Goal: Transaction & Acquisition: Purchase product/service

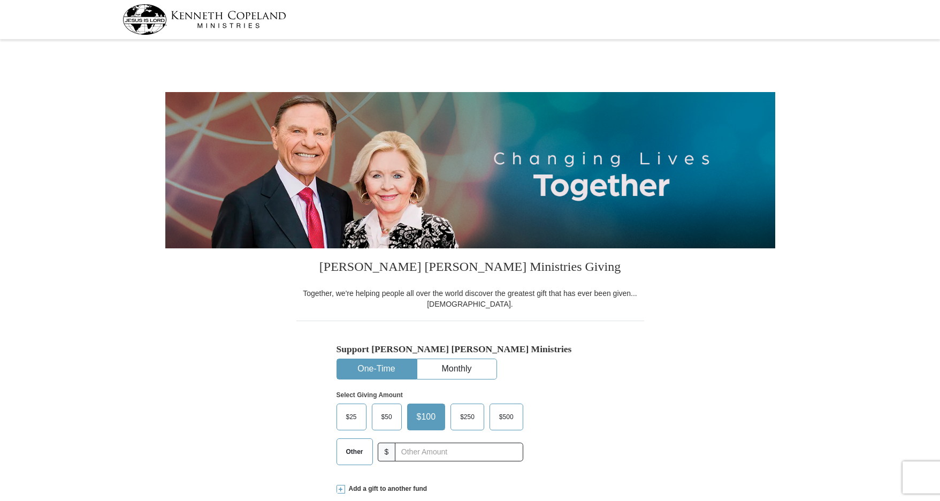
select select "TX"
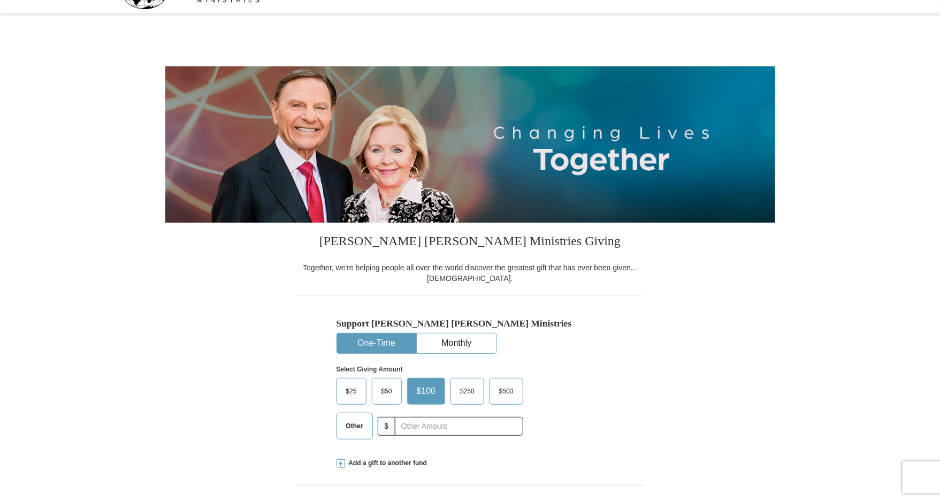
scroll to position [27, 0]
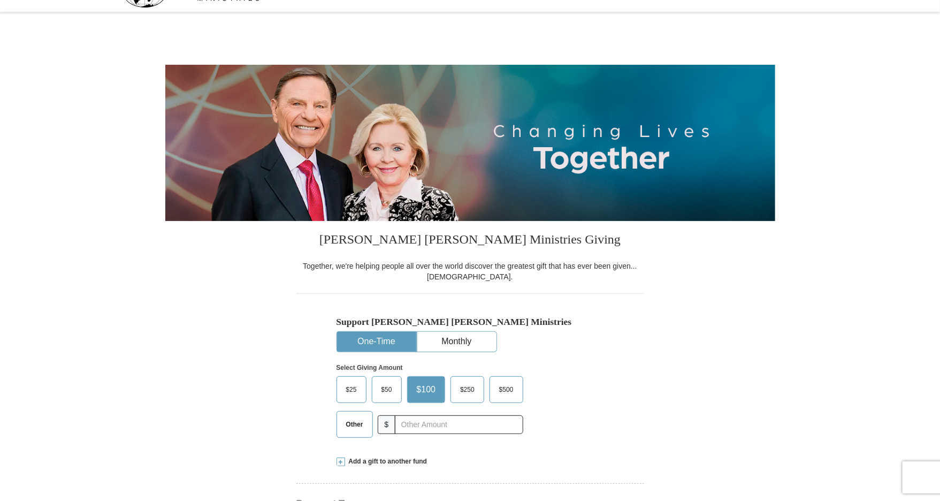
click at [365, 432] on span "Other" at bounding box center [355, 424] width 28 height 16
click at [0, 0] on input "Other" at bounding box center [0, 0] width 0 height 0
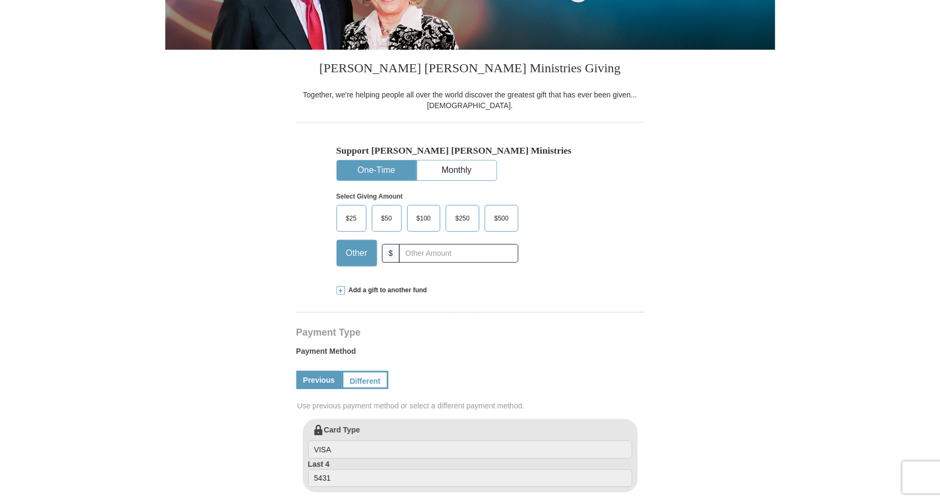
scroll to position [199, 0]
click at [340, 294] on span at bounding box center [341, 290] width 9 height 9
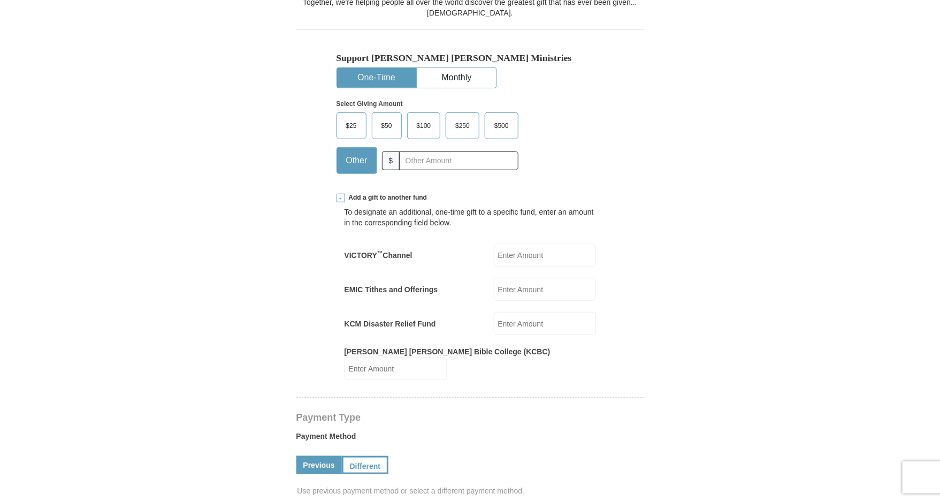
click at [494, 301] on input "EMIC Tithes and Offerings" at bounding box center [545, 289] width 102 height 23
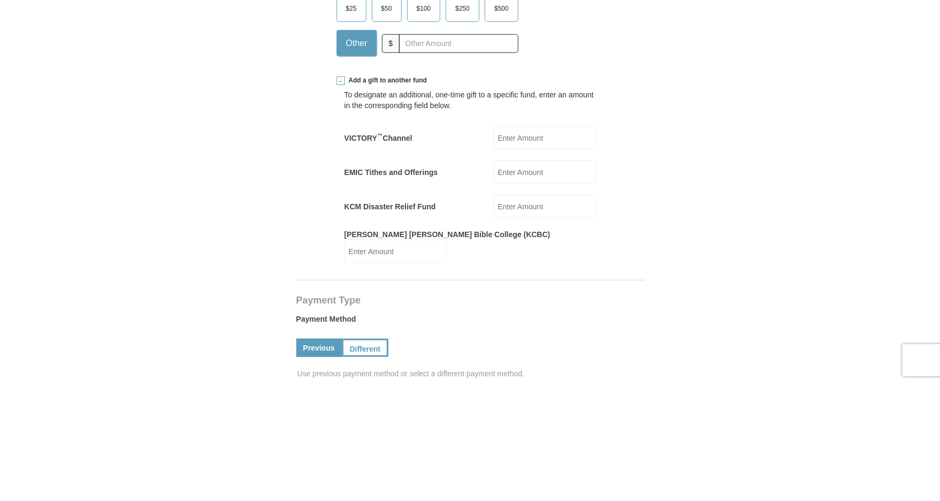
scroll to position [291, 0]
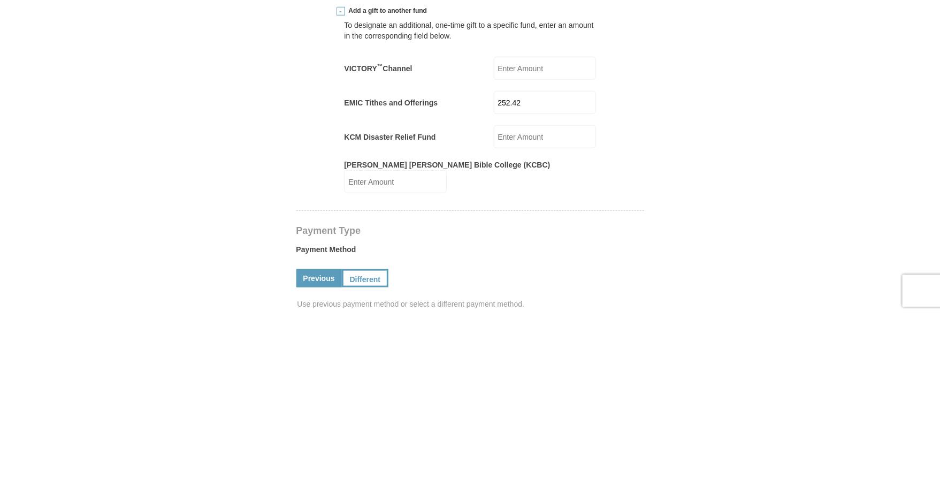
type input "252.42"
click at [714, 369] on form "Kenneth Copeland Ministries Giving Together, we're helping people all over the …" at bounding box center [470, 425] width 610 height 1347
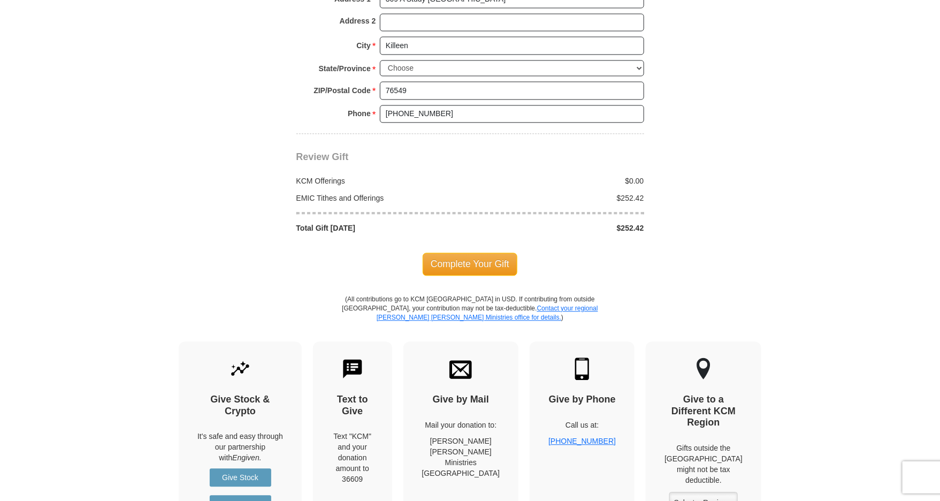
scroll to position [1056, 0]
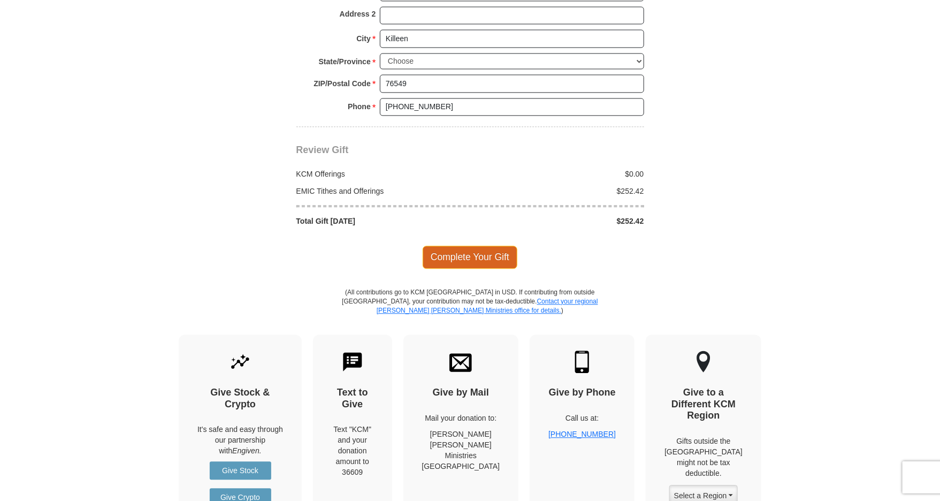
click at [483, 268] on span "Complete Your Gift" at bounding box center [470, 257] width 95 height 22
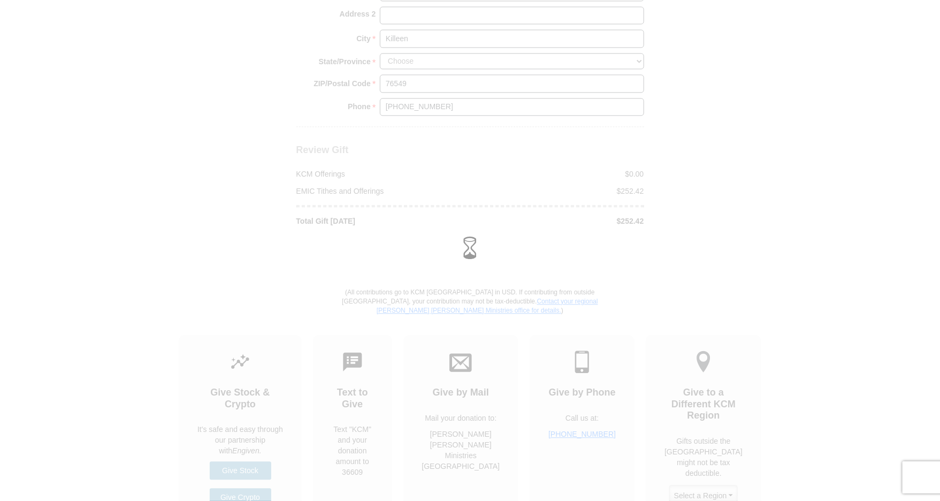
scroll to position [1116, 0]
